Goal: Task Accomplishment & Management: Use online tool/utility

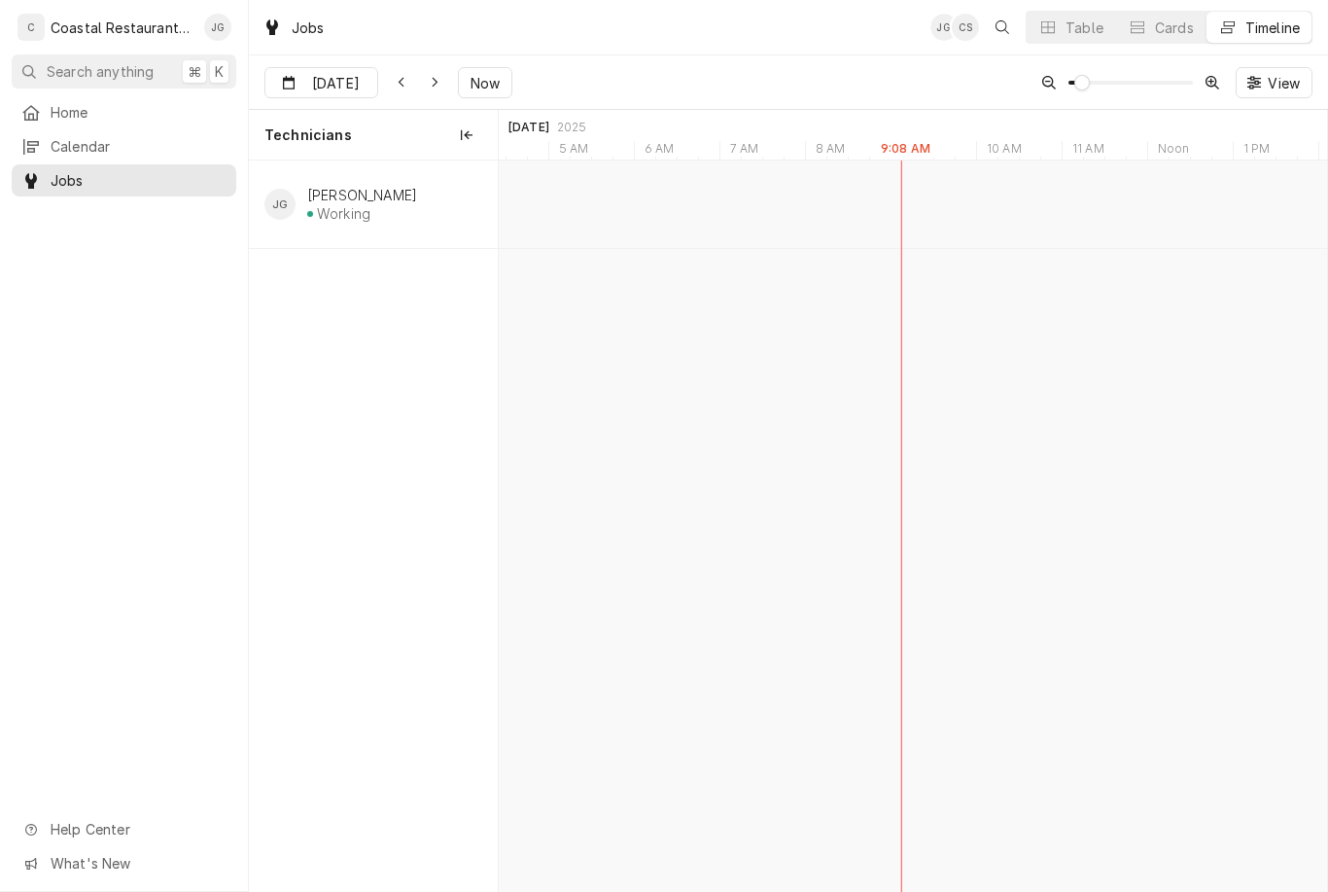
type input "Oct 7"
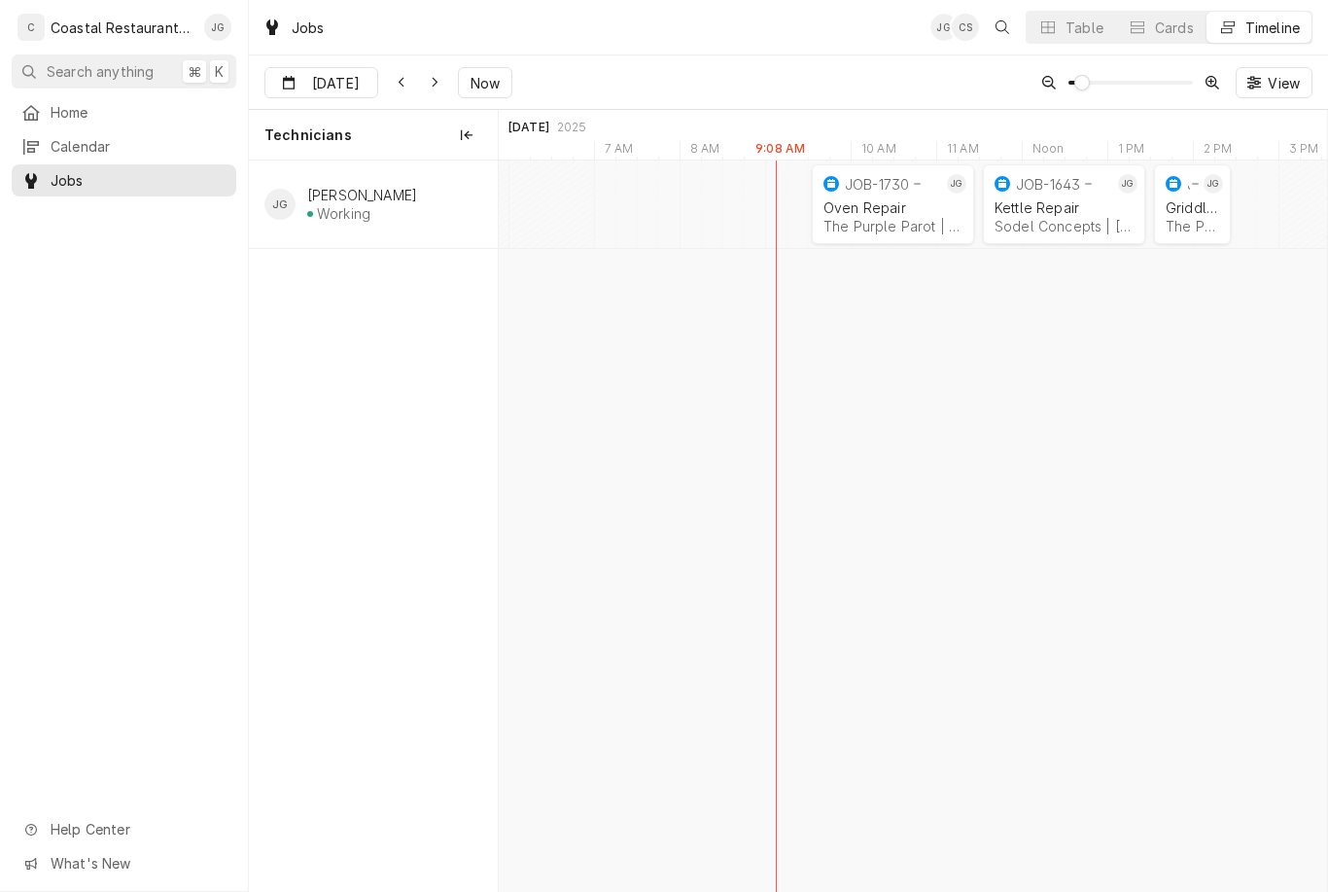
scroll to position [0, 20065]
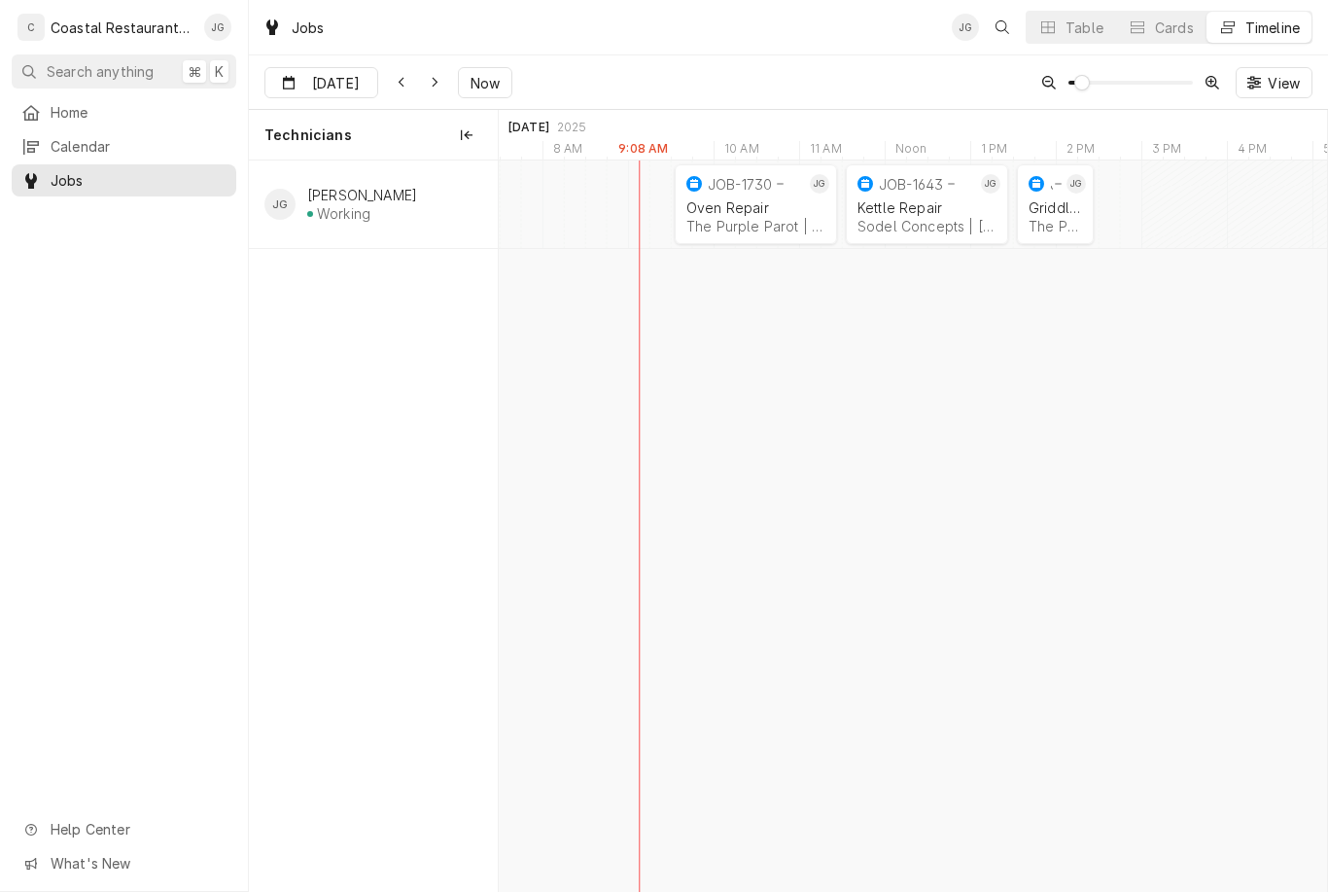
click at [785, 228] on div "The Purple Parot | Rehoboth Beach, 19971" at bounding box center [755, 226] width 139 height 17
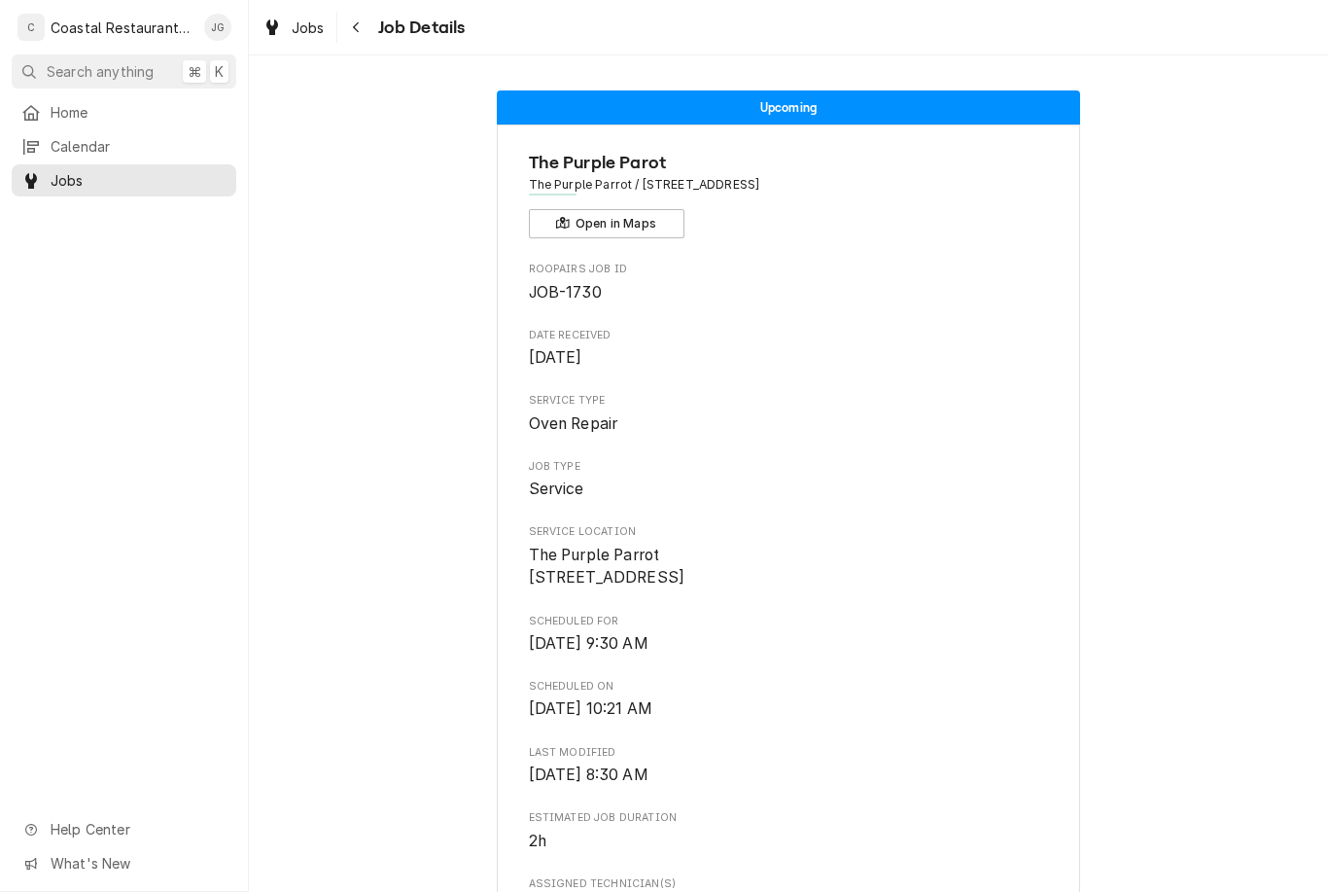
click at [130, 117] on span "Home" at bounding box center [139, 112] width 176 height 20
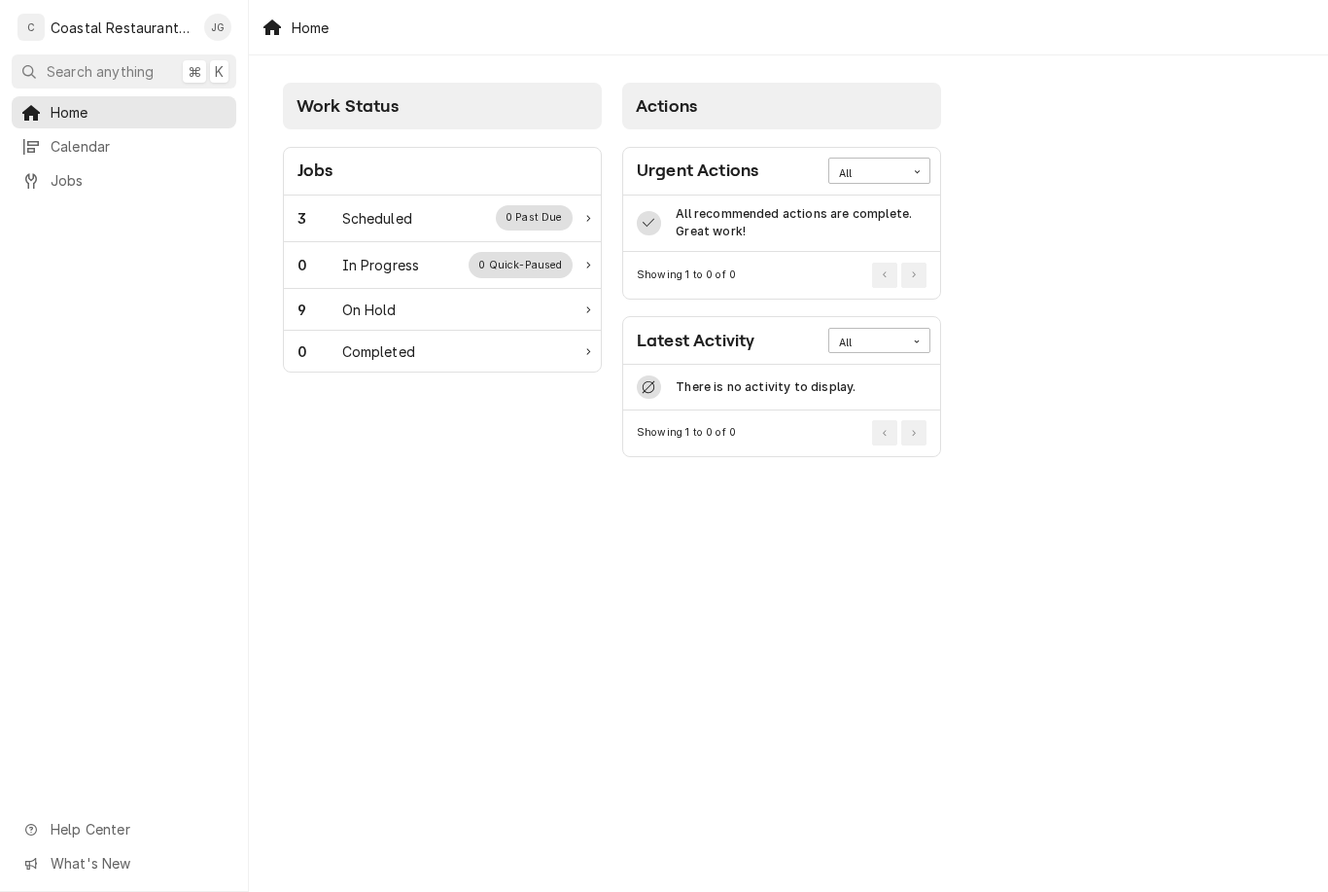
click at [426, 224] on div "3 Scheduled 0 Past Due" at bounding box center [435, 217] width 275 height 25
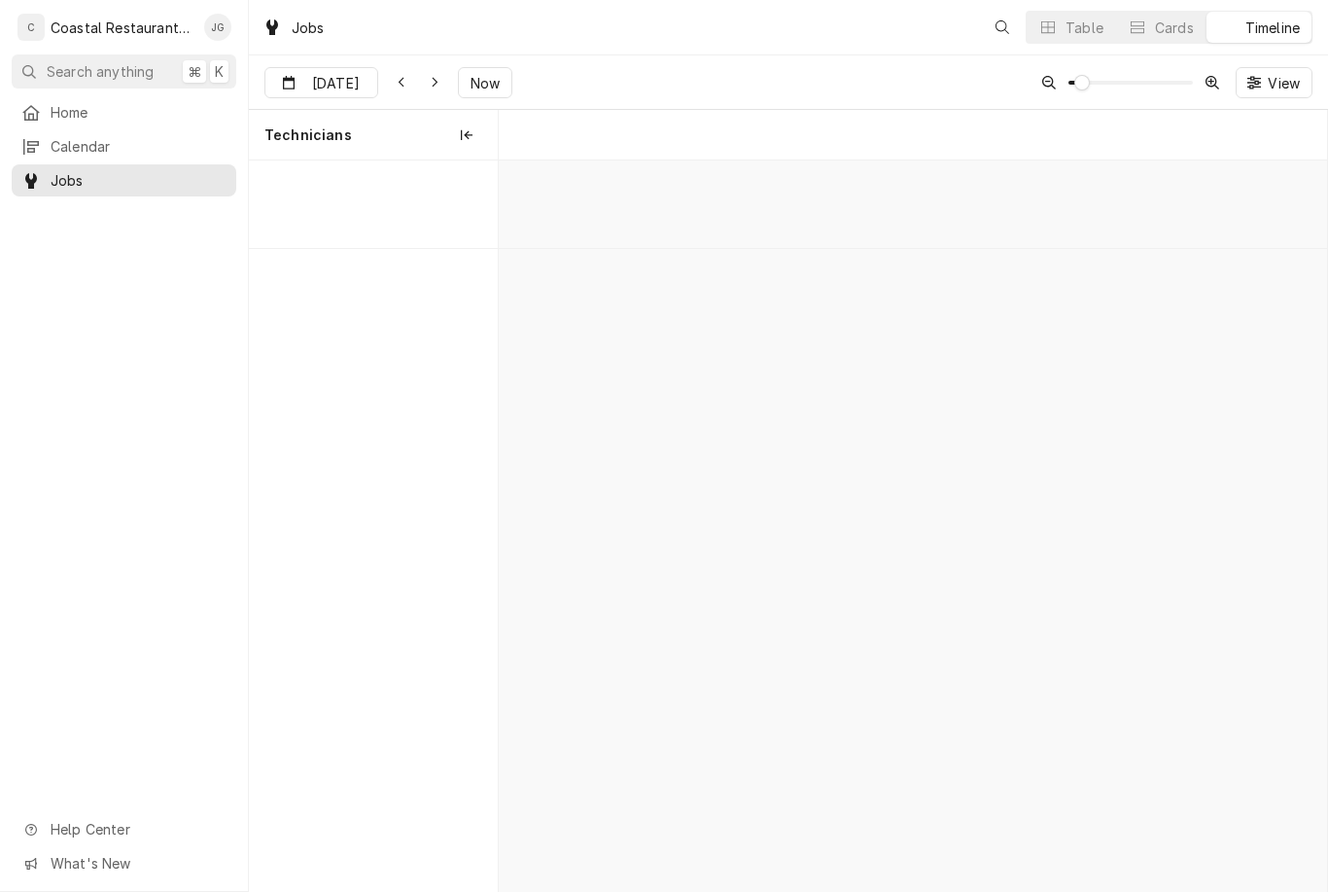
scroll to position [0, 16426]
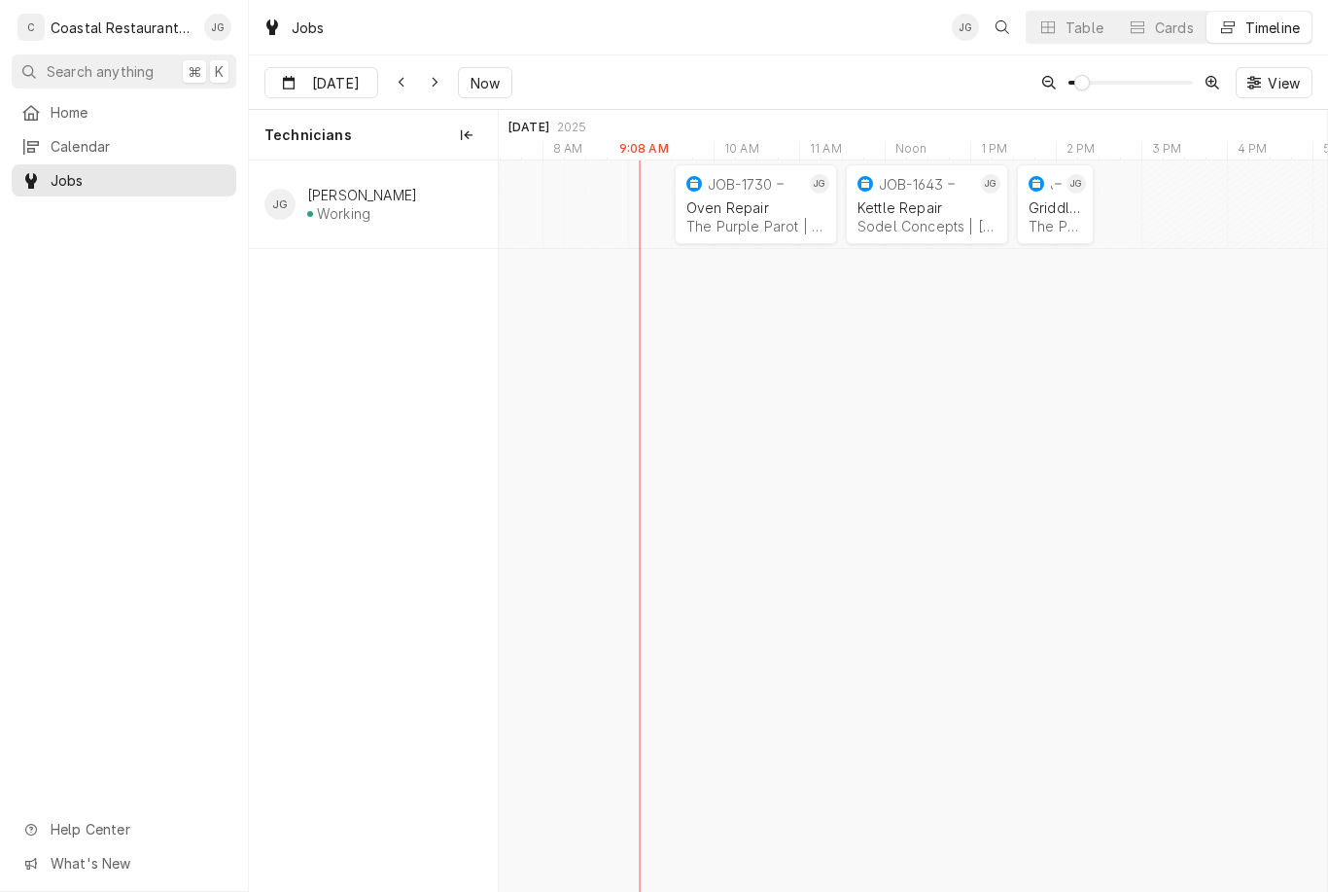
click at [1070, 221] on div "The Purple Parot | Rehoboth Beach, 19971" at bounding box center [1055, 226] width 53 height 17
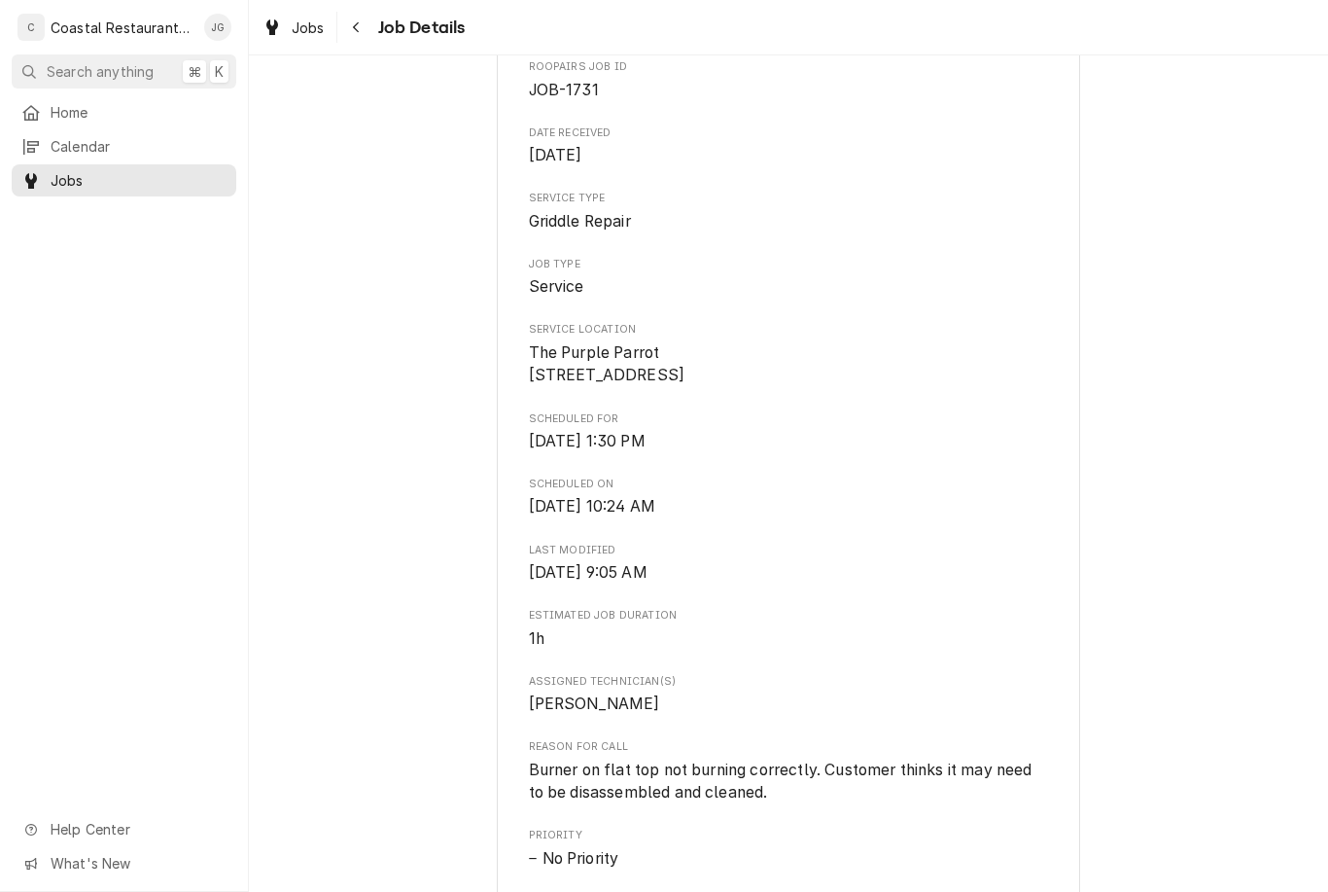
scroll to position [203, 0]
click at [127, 116] on span "Home" at bounding box center [139, 112] width 176 height 20
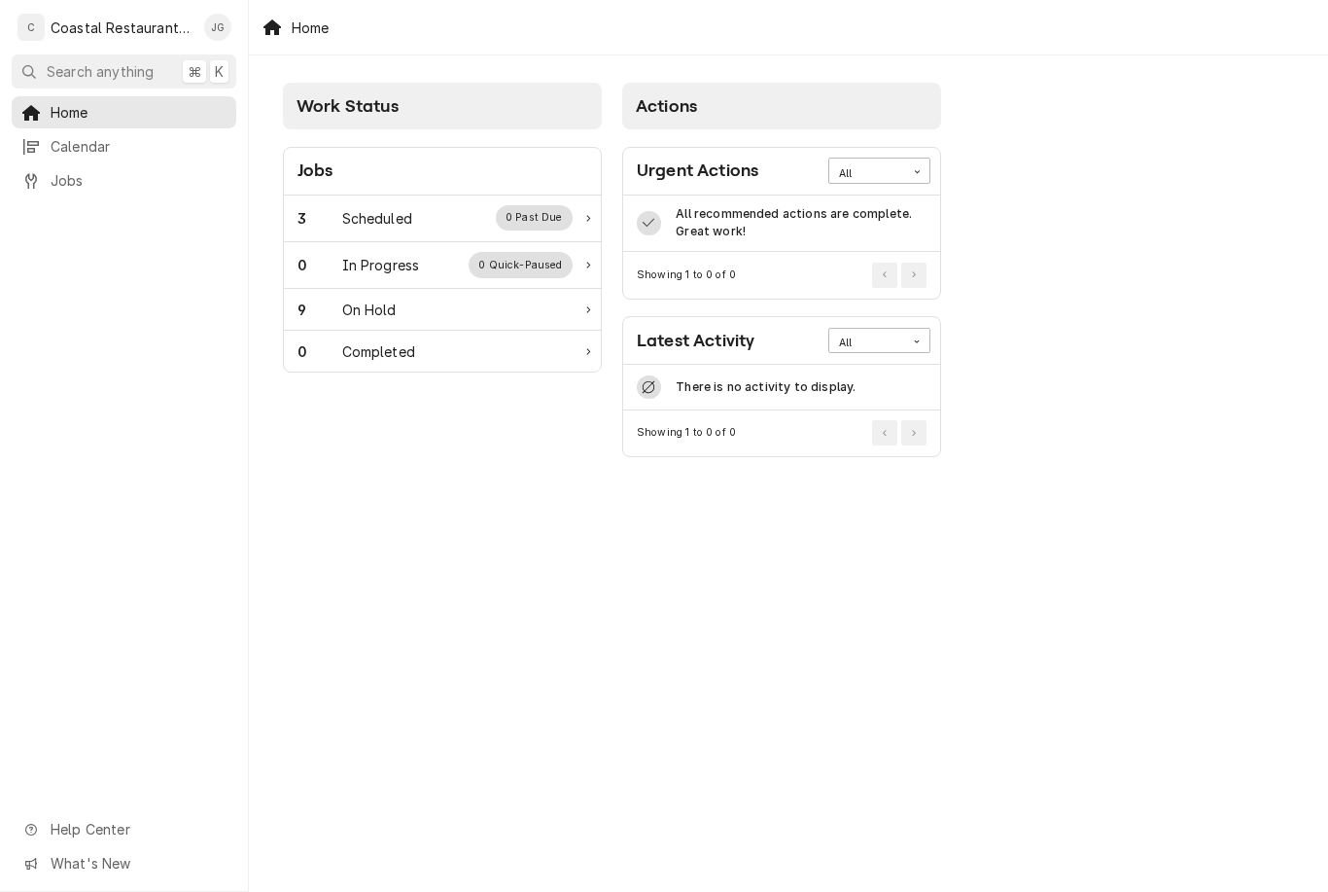
click at [433, 222] on div "3 Scheduled 0 Past Due" at bounding box center [435, 217] width 275 height 25
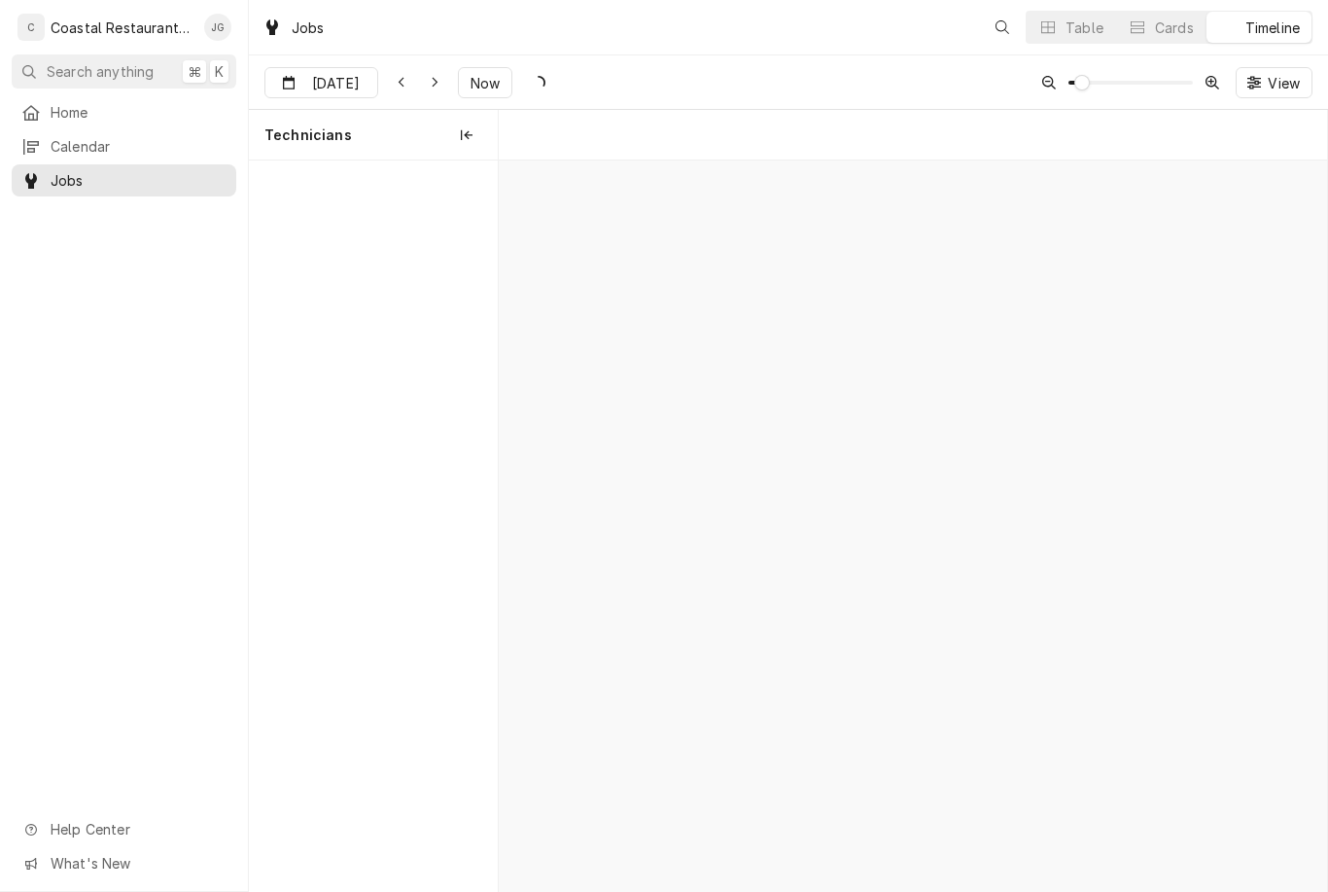
scroll to position [0, 16426]
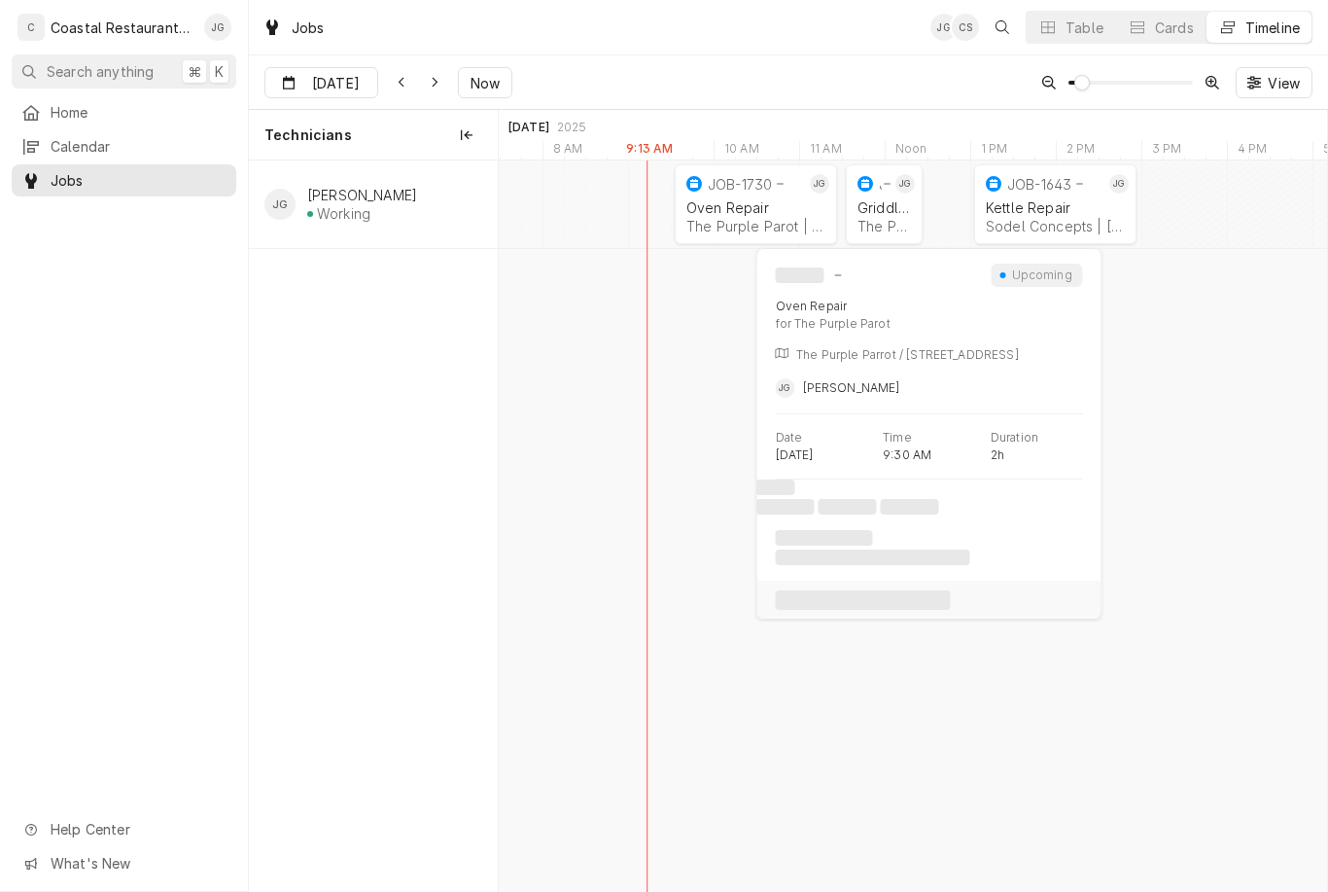
click at [738, 212] on div "Oven Repair" at bounding box center [755, 207] width 139 height 17
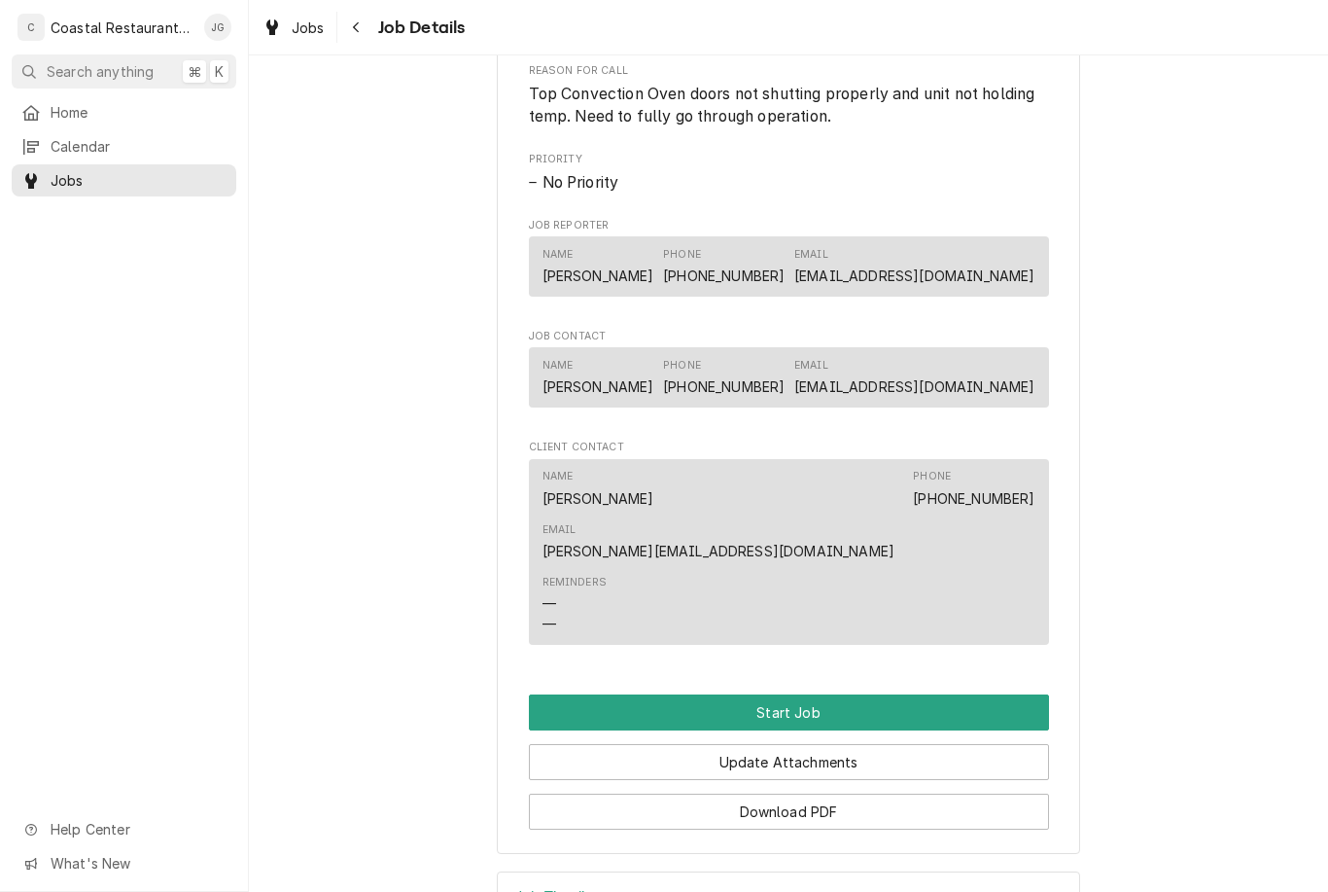
scroll to position [872, 0]
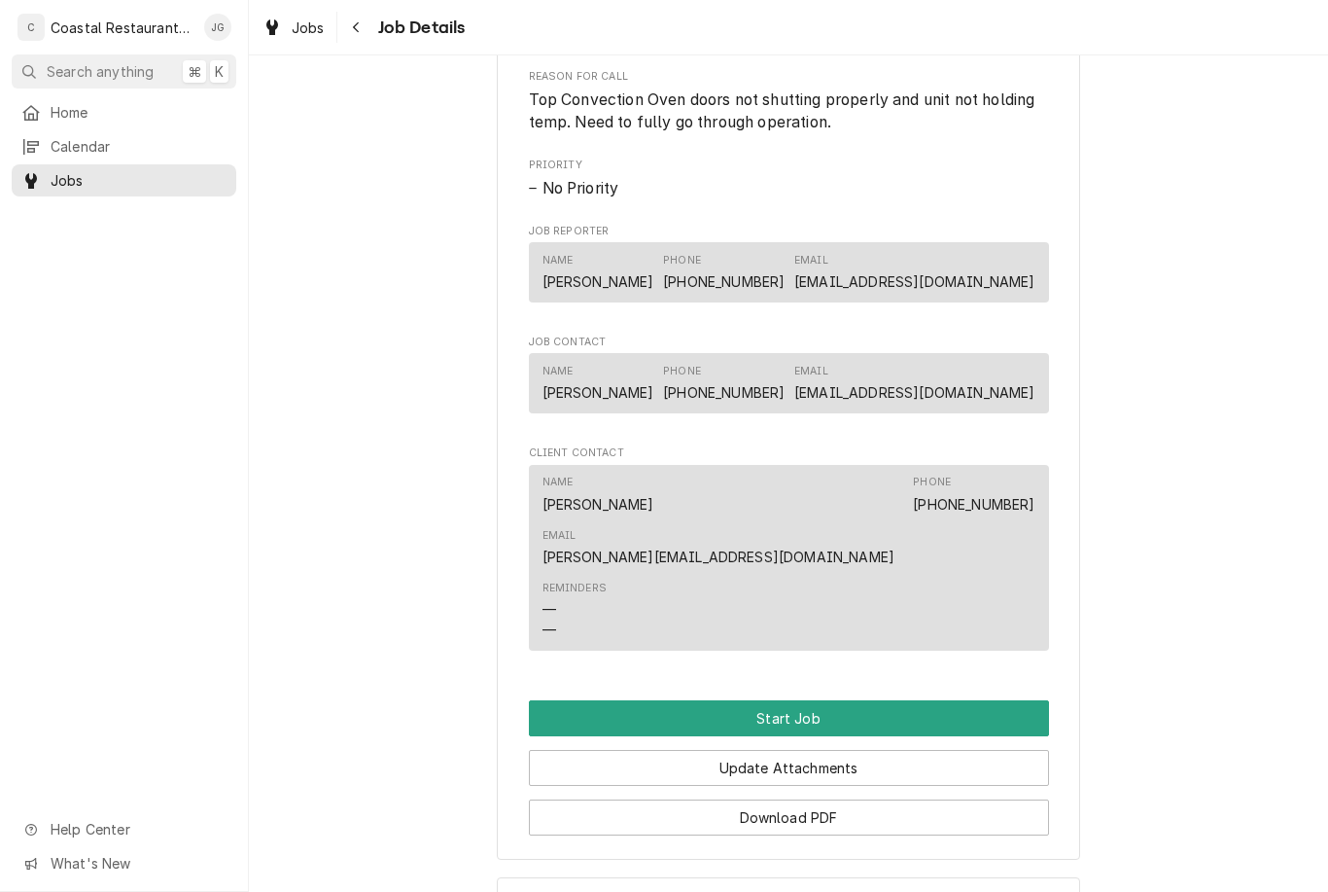
click at [823, 700] on button "Start Job" at bounding box center [789, 718] width 520 height 36
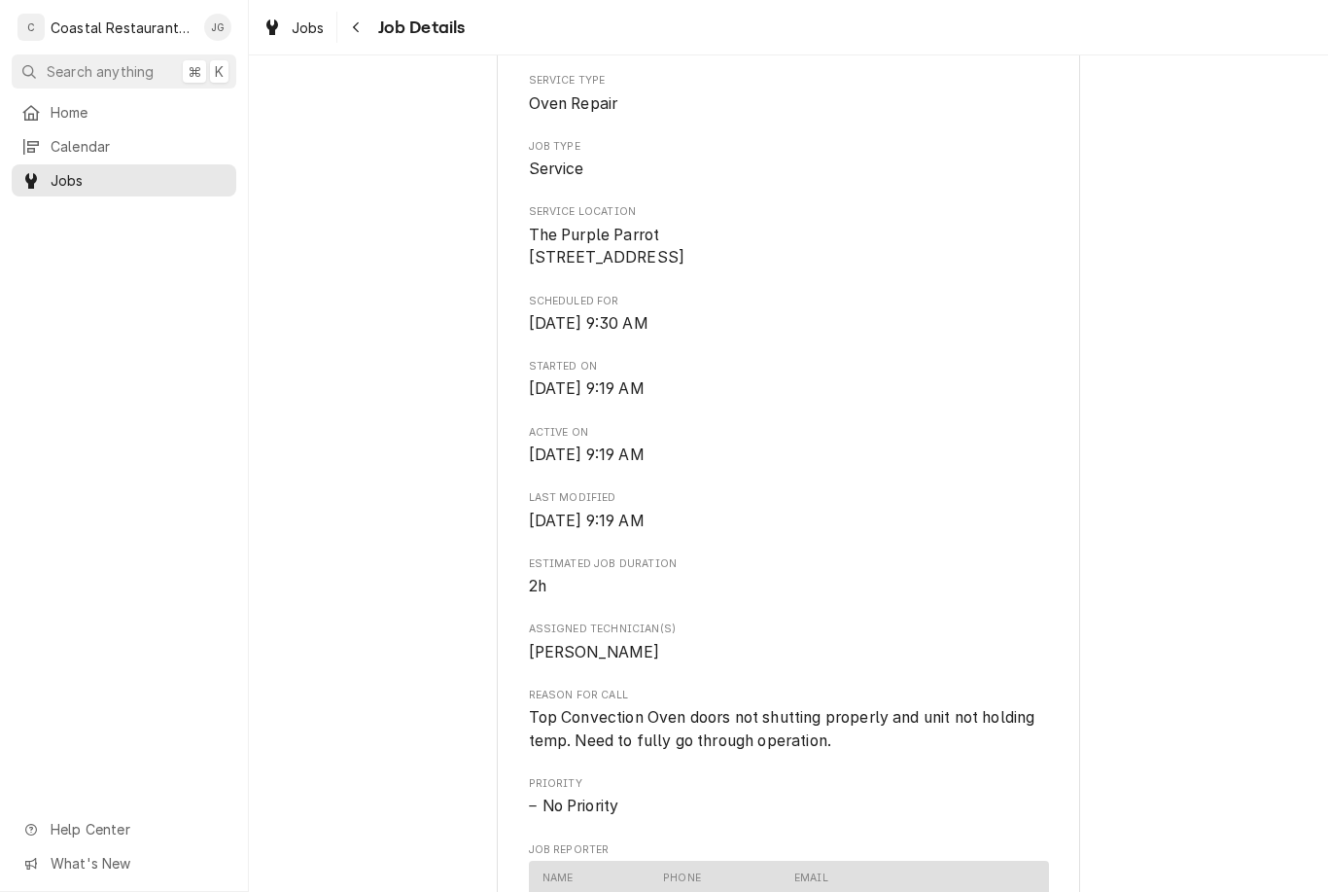
scroll to position [328, 0]
